Goal: Information Seeking & Learning: Find specific fact

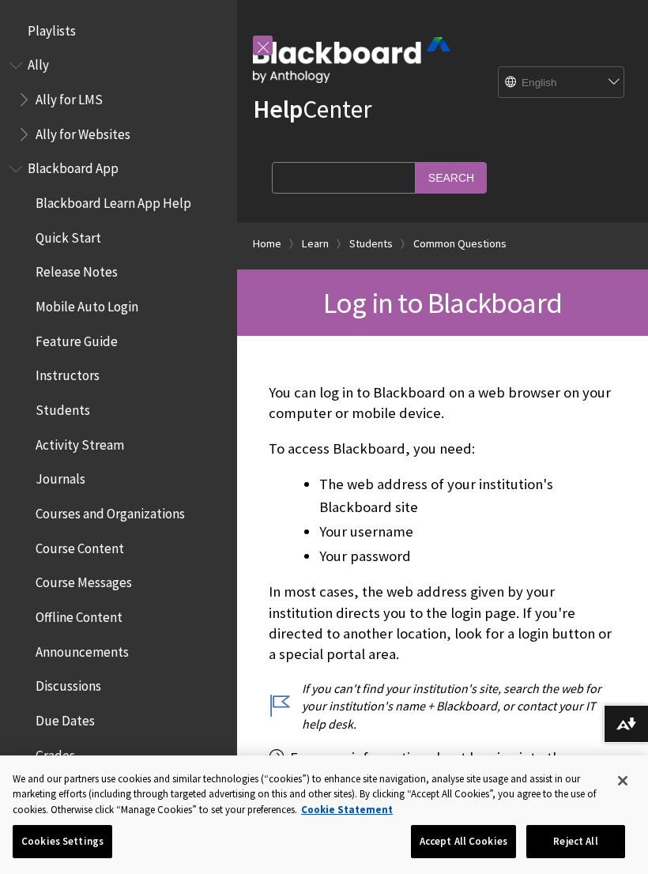
scroll to position [1702, 0]
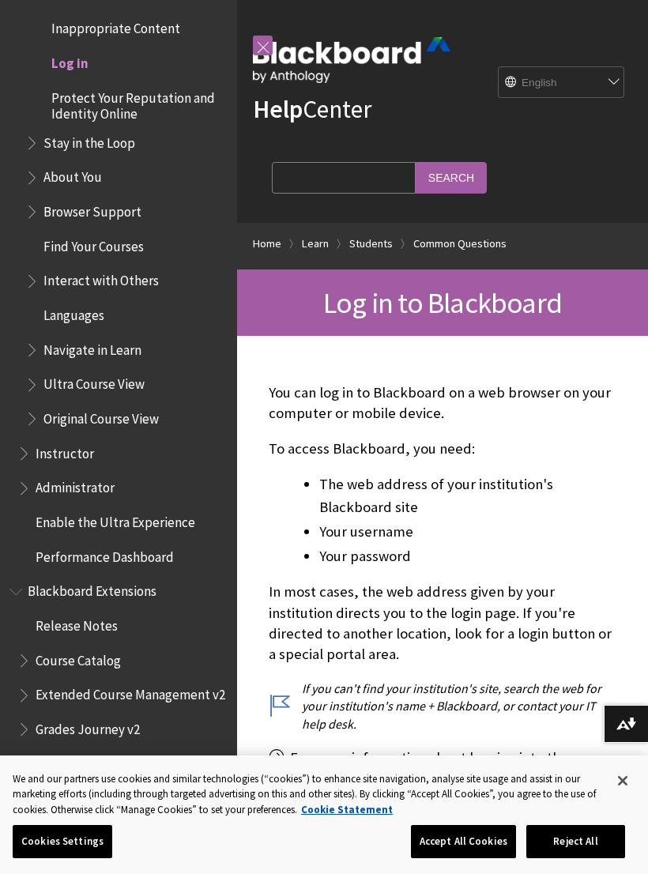
click at [335, 183] on input "Search Query" at bounding box center [344, 177] width 144 height 31
type input "Fakeeh university"
click at [416, 173] on input "Search" at bounding box center [451, 177] width 71 height 31
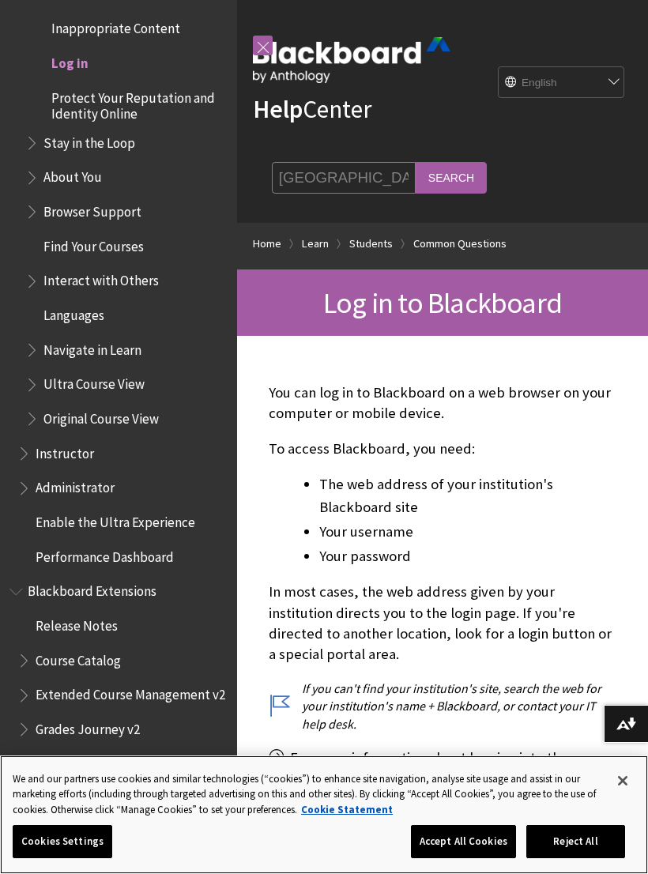
click at [471, 844] on button "Accept All Cookies" at bounding box center [463, 841] width 105 height 33
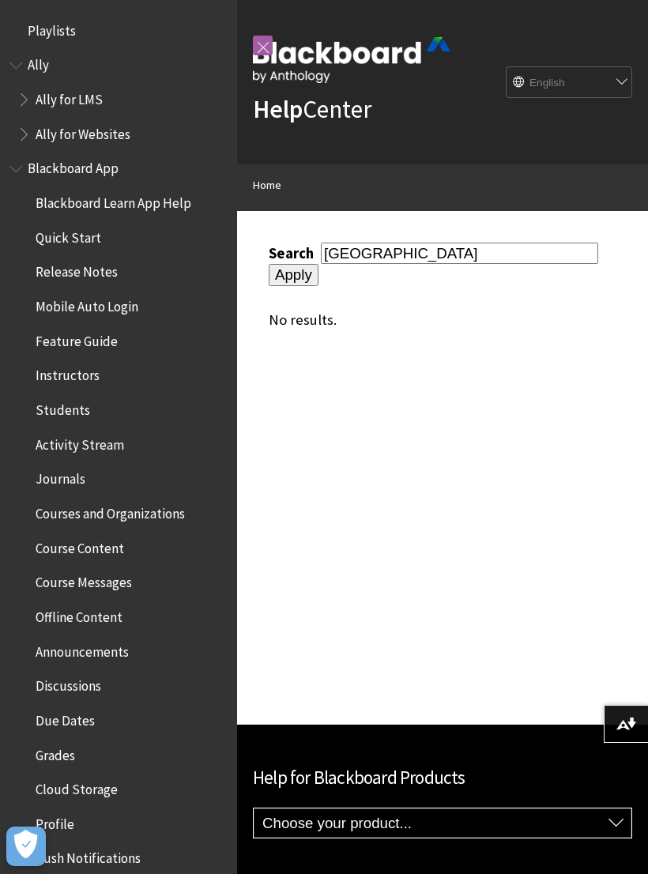
click at [318, 264] on input "Apply" at bounding box center [294, 275] width 50 height 22
click at [490, 264] on input "[GEOGRAPHIC_DATA]" at bounding box center [459, 253] width 277 height 21
click at [446, 251] on input "[GEOGRAPHIC_DATA]" at bounding box center [459, 253] width 277 height 21
click at [318, 264] on input "Apply" at bounding box center [294, 275] width 50 height 22
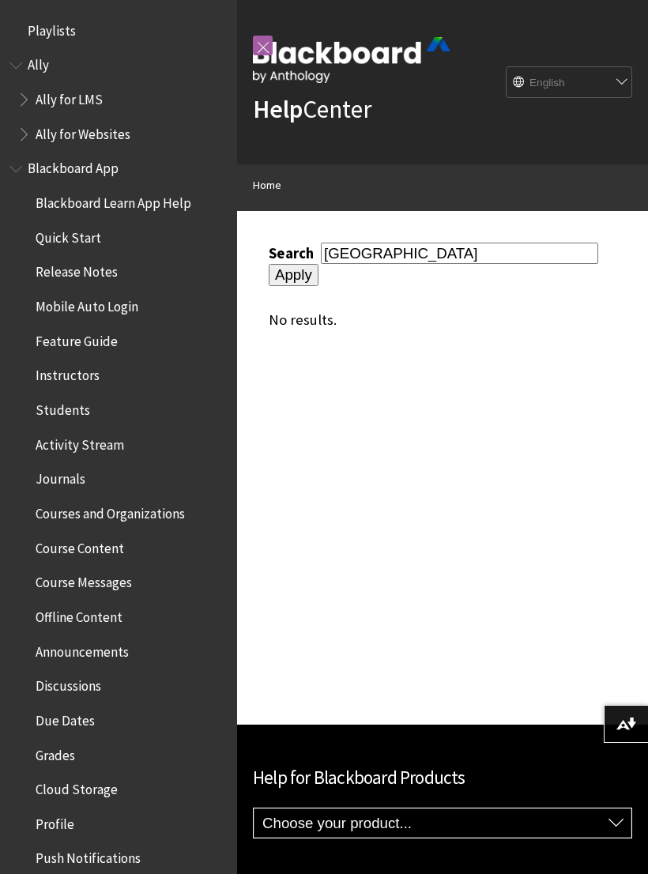
click at [466, 264] on input "[GEOGRAPHIC_DATA]" at bounding box center [459, 253] width 277 height 21
type input "F"
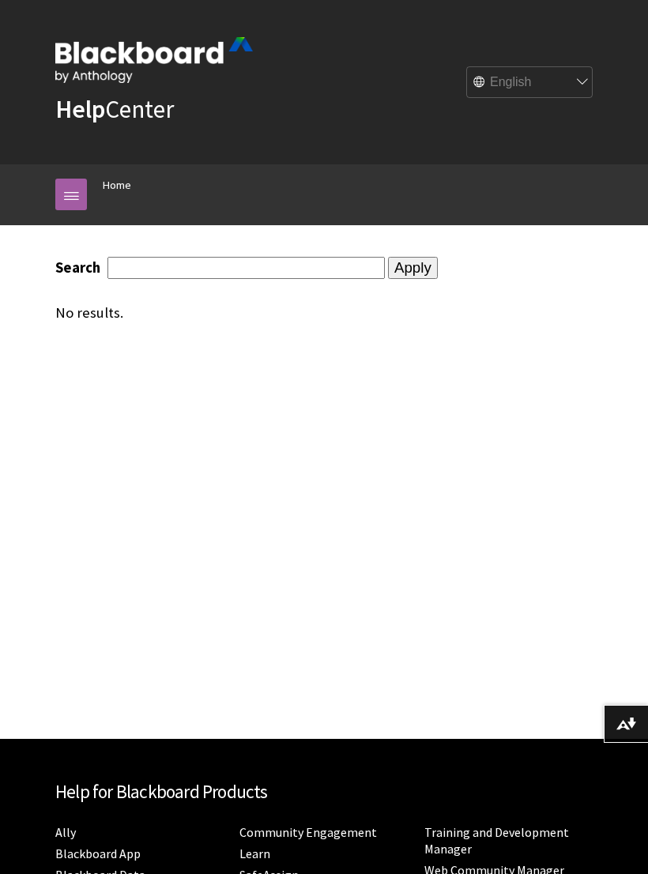
click at [388, 269] on input "Apply" at bounding box center [413, 268] width 50 height 22
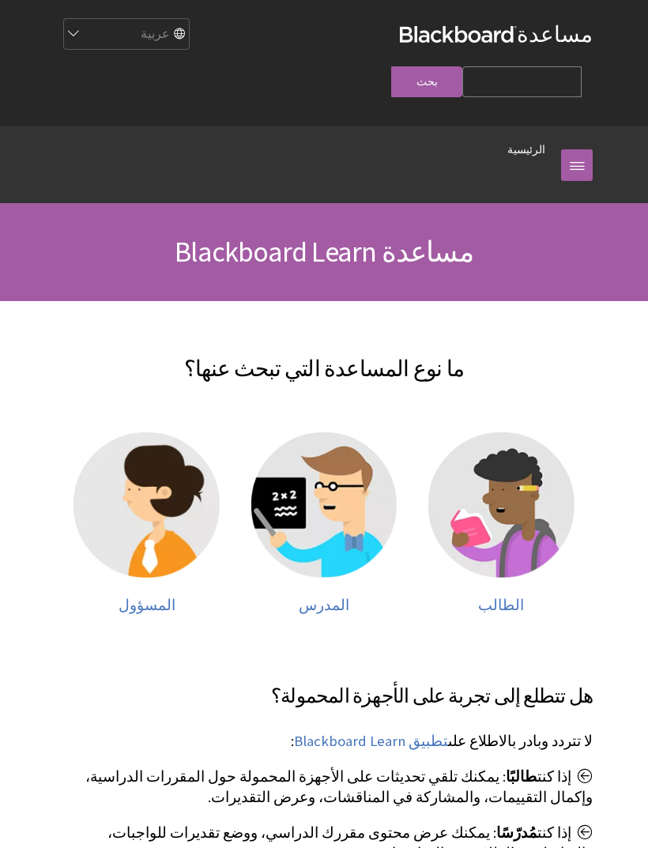
click at [462, 66] on input "Search Query" at bounding box center [521, 81] width 119 height 31
type input "فقيه"
click at [391, 66] on input "بحث" at bounding box center [426, 81] width 71 height 31
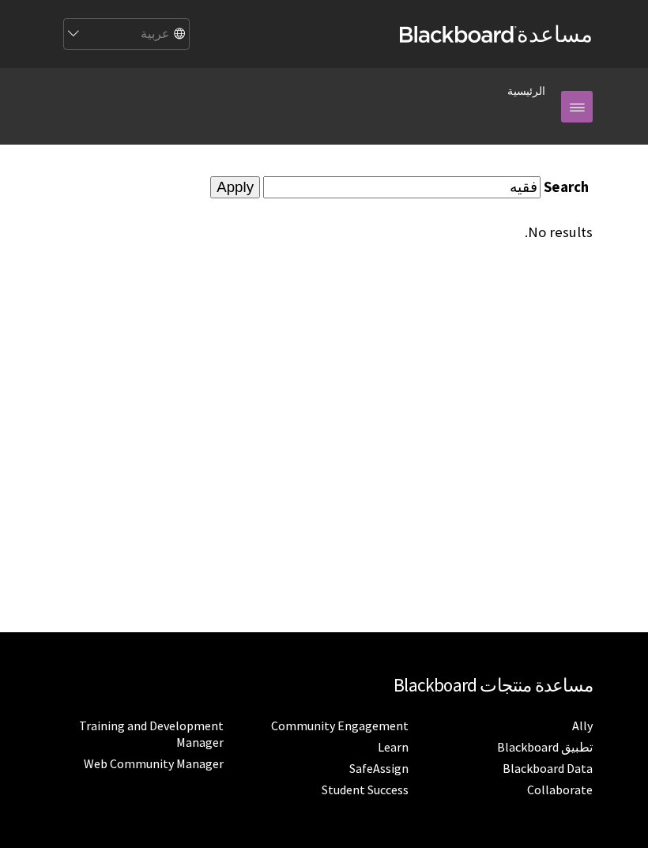
click at [449, 193] on input "فقيه" at bounding box center [401, 186] width 277 height 21
